Goal: Check status

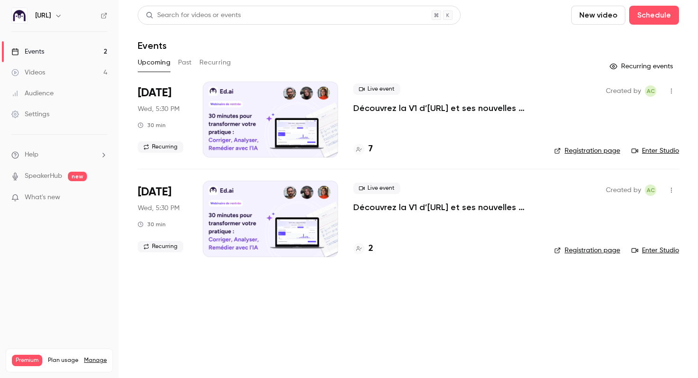
click at [370, 145] on h4 "7" at bounding box center [370, 149] width 4 height 13
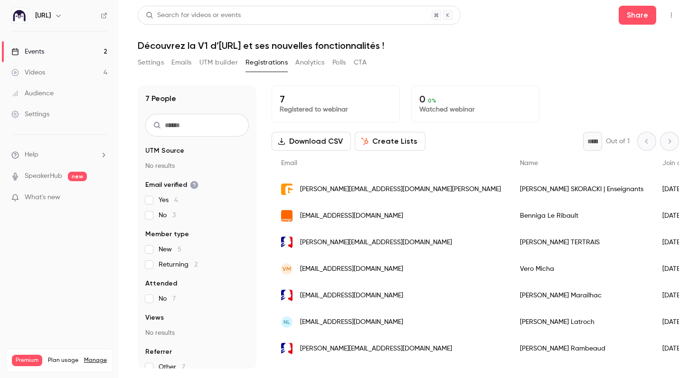
click at [510, 215] on div "Benniga Le Ribault" at bounding box center [581, 216] width 142 height 27
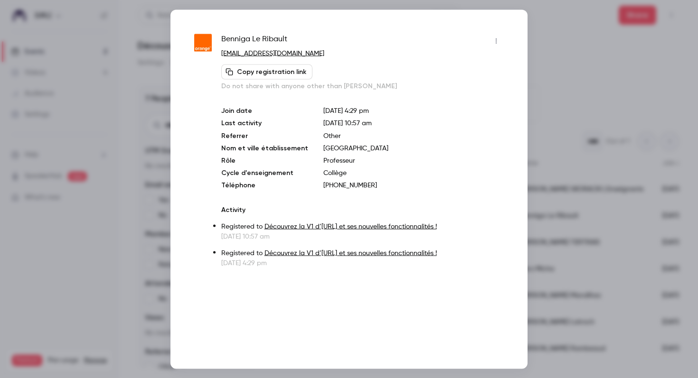
click at [561, 97] on div at bounding box center [349, 189] width 698 height 378
